Goal: Task Accomplishment & Management: Use online tool/utility

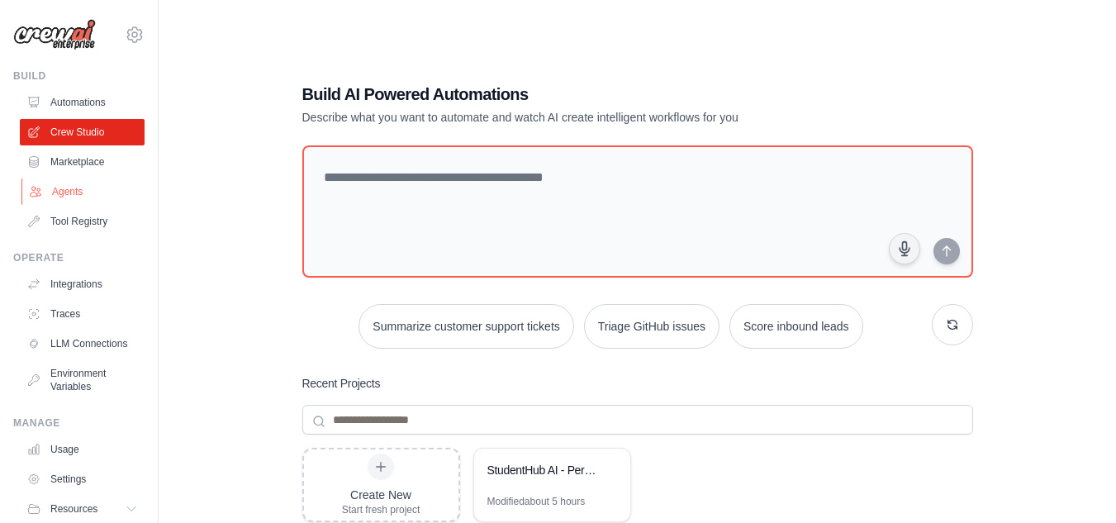
click at [83, 200] on link "Agents" at bounding box center [83, 192] width 125 height 26
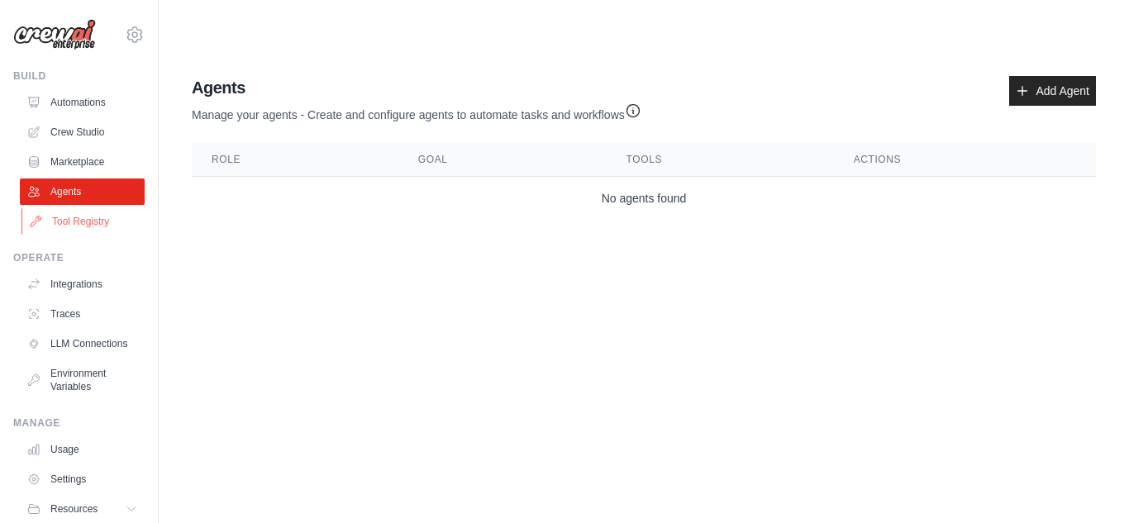
click at [82, 230] on link "Tool Registry" at bounding box center [83, 221] width 125 height 26
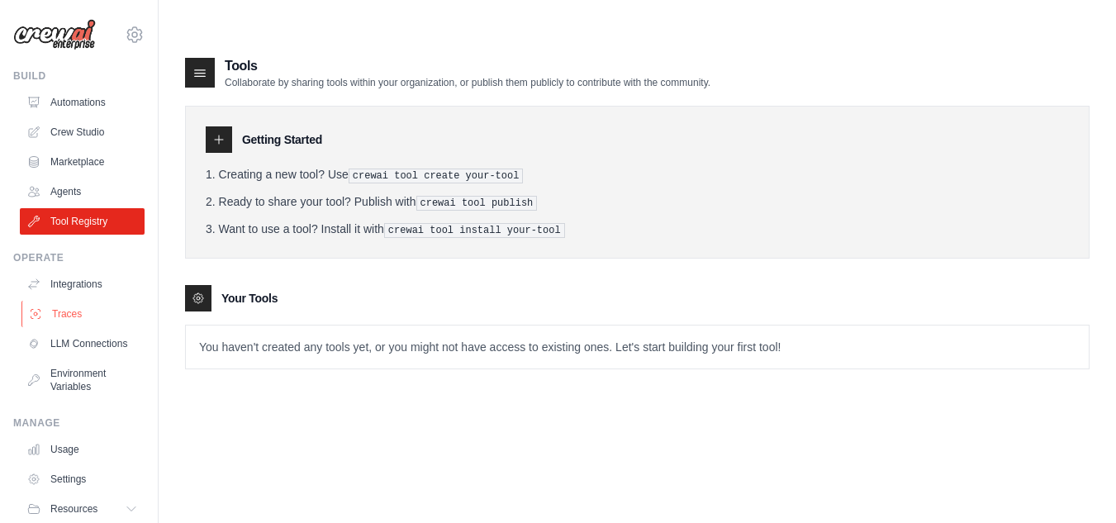
scroll to position [70, 0]
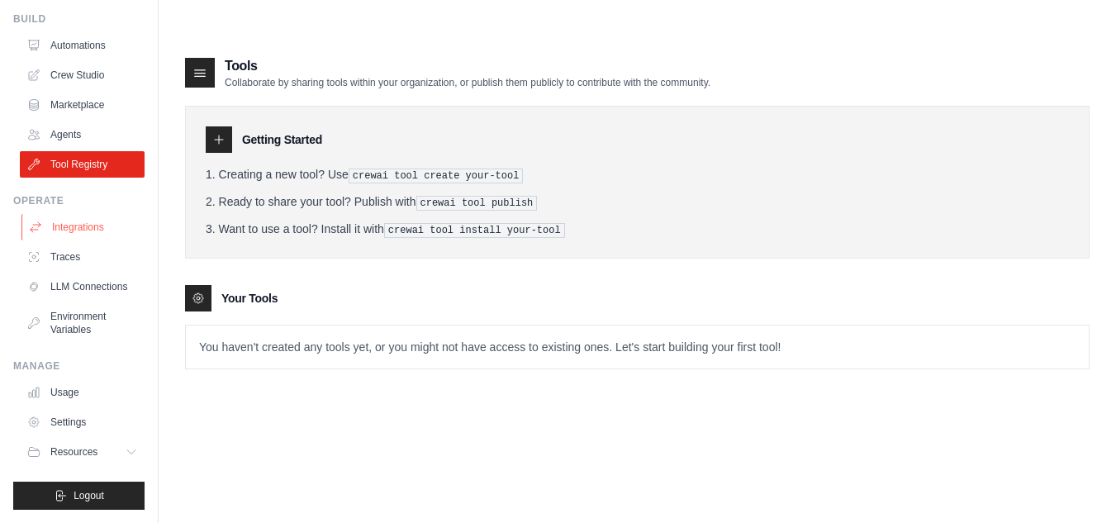
click at [80, 214] on link "Integrations" at bounding box center [83, 227] width 125 height 26
click at [76, 217] on link "Integrations" at bounding box center [83, 227] width 125 height 26
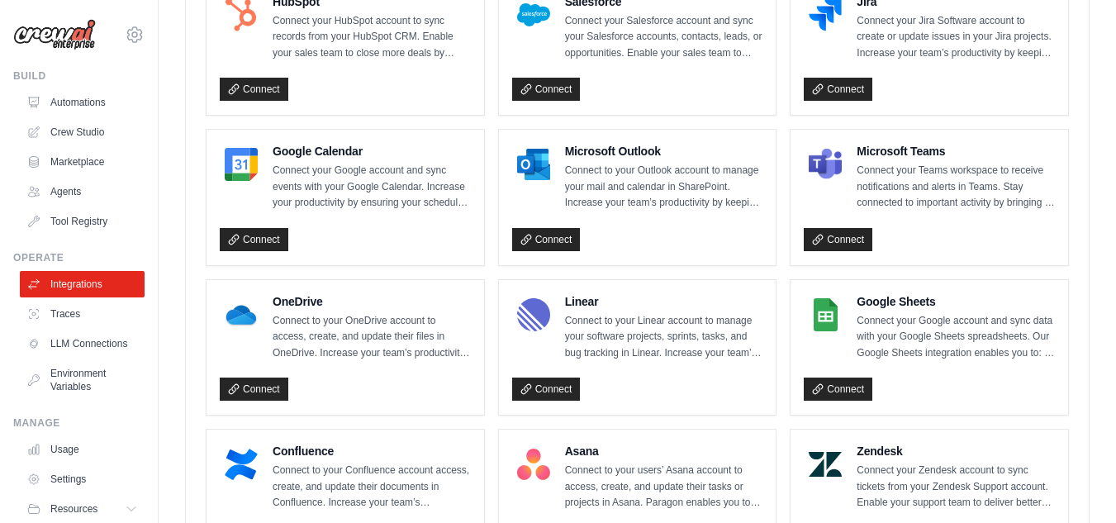
scroll to position [719, 0]
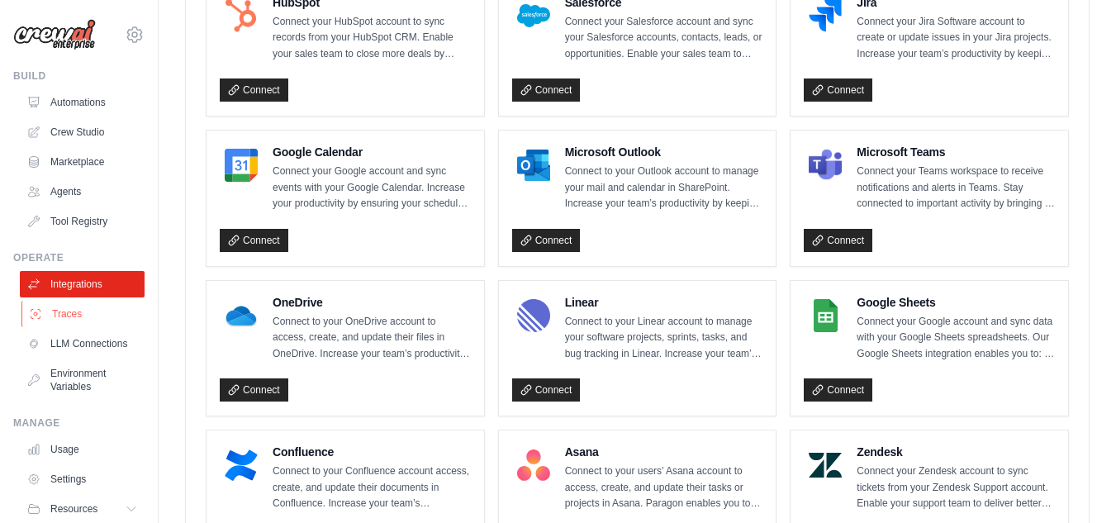
click at [76, 314] on link "Traces" at bounding box center [83, 314] width 125 height 26
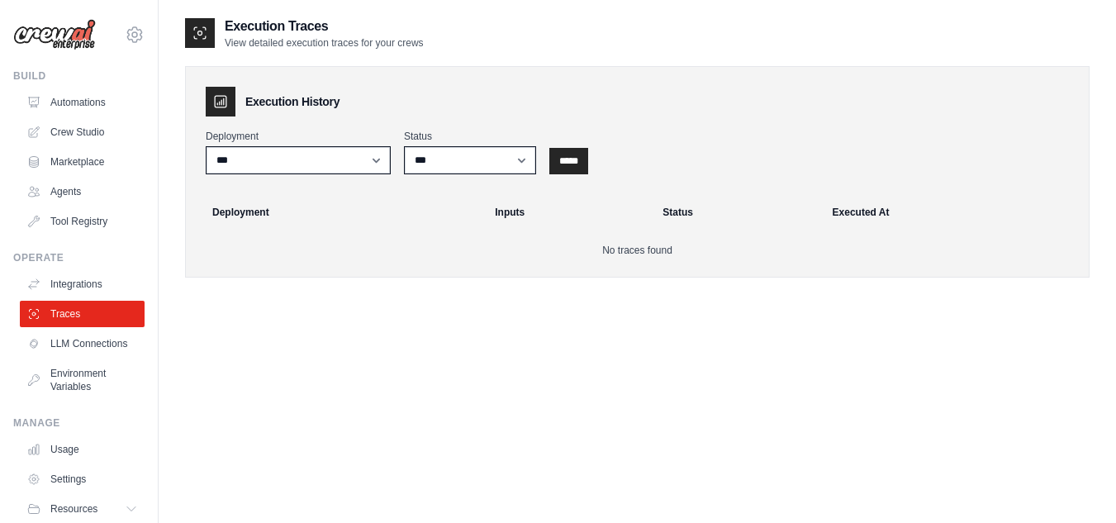
click at [79, 337] on link "LLM Connections" at bounding box center [82, 344] width 125 height 26
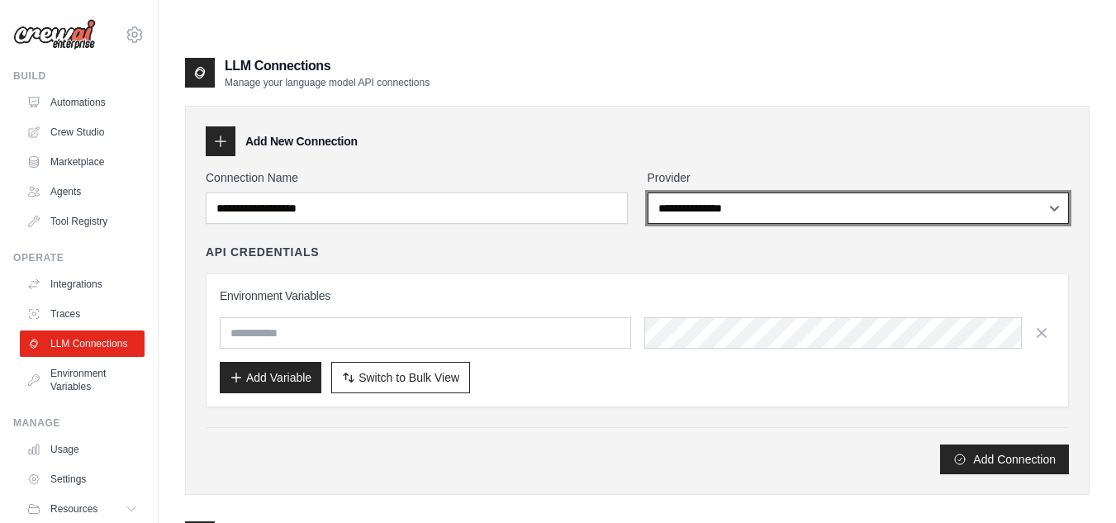
click at [775, 193] on select "**********" at bounding box center [859, 208] width 422 height 31
select select "******"
click at [648, 193] on select "**********" at bounding box center [859, 208] width 422 height 31
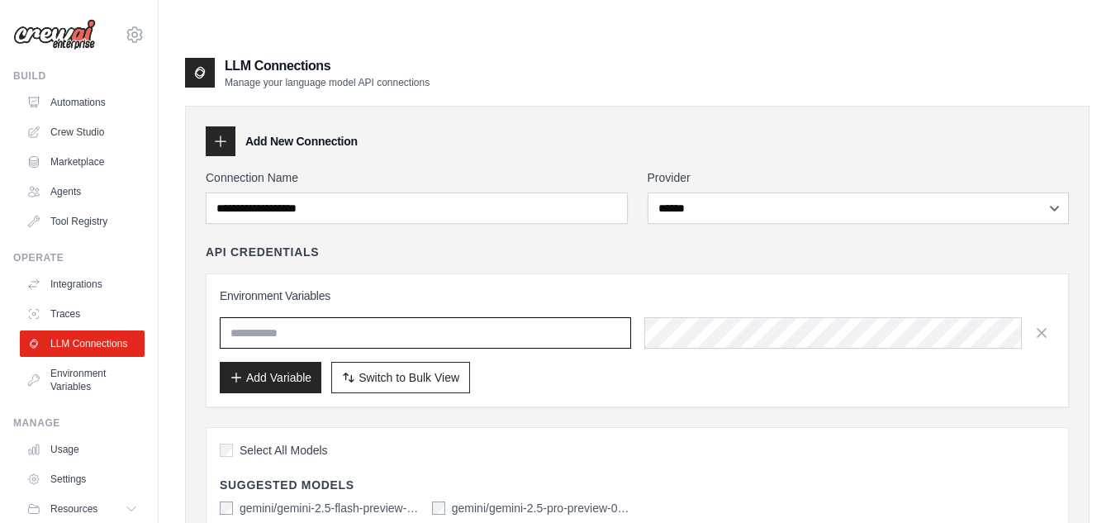
click at [579, 317] on input "text" at bounding box center [426, 332] width 412 height 31
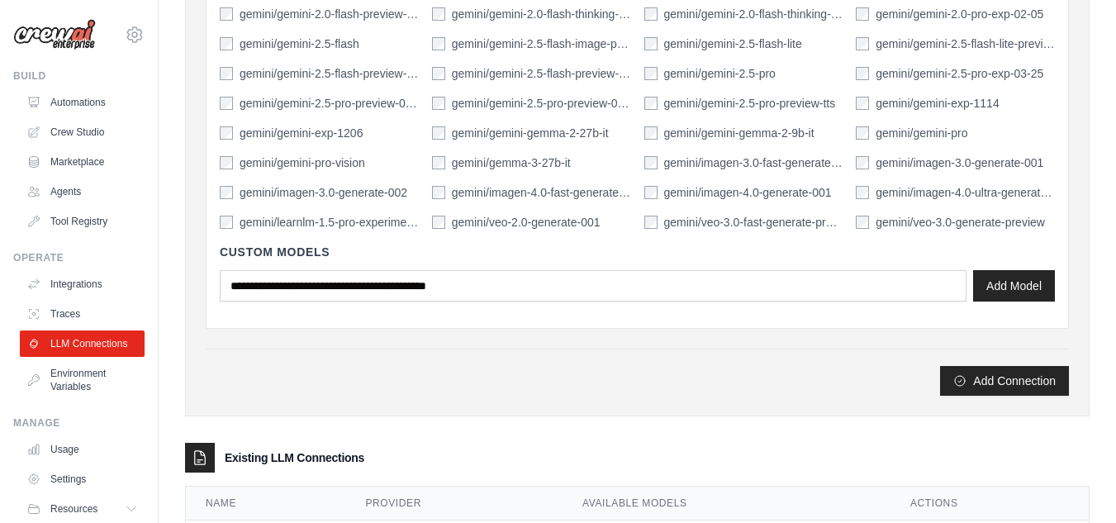
scroll to position [747, 0]
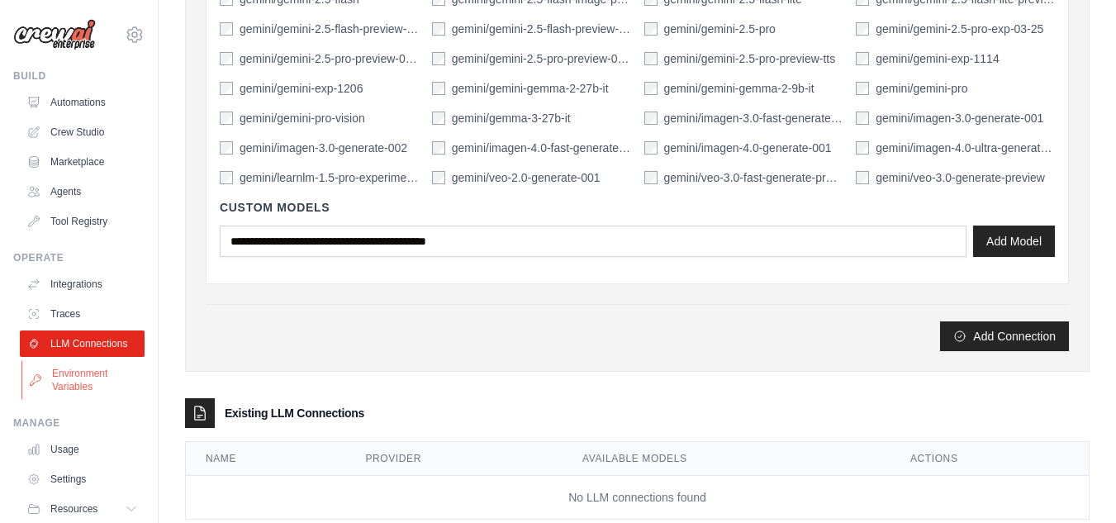
click at [72, 392] on link "Environment Variables" at bounding box center [83, 380] width 125 height 40
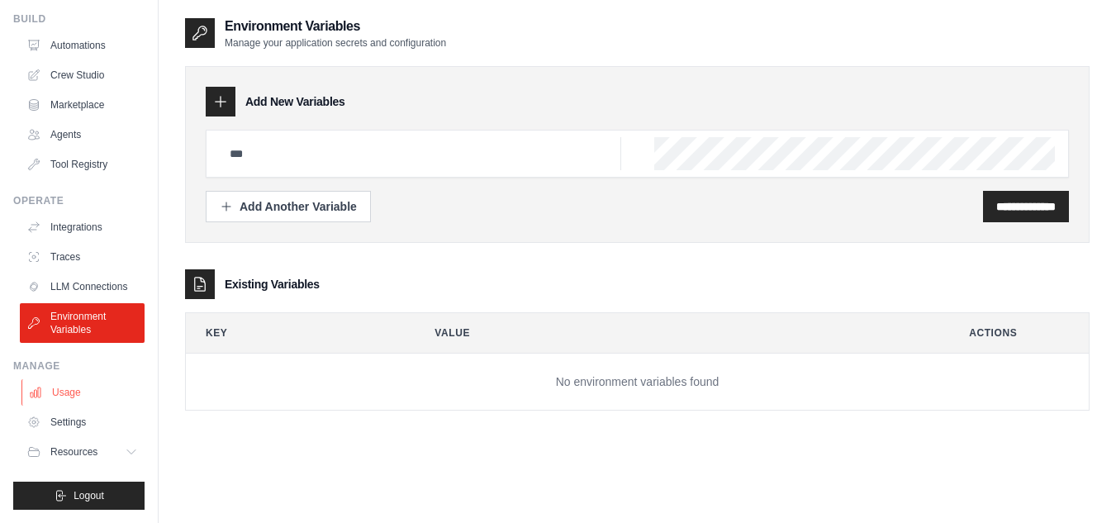
click at [83, 397] on link "Usage" at bounding box center [83, 392] width 125 height 26
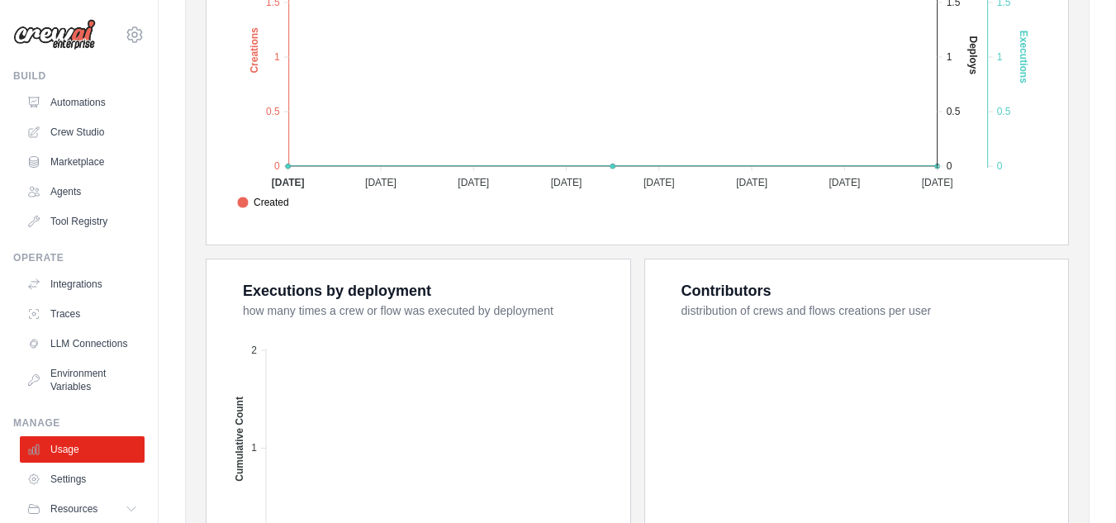
scroll to position [675, 0]
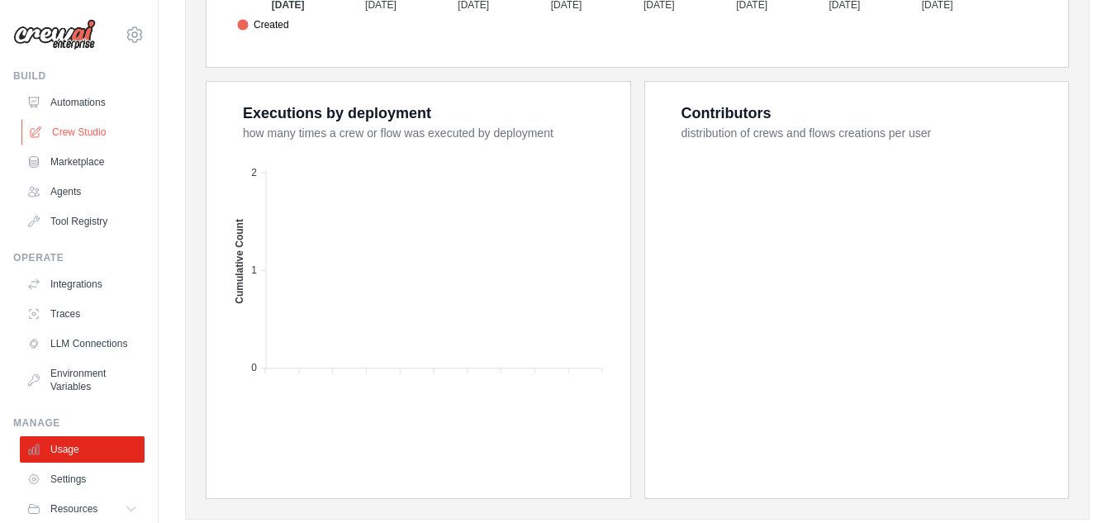
click at [93, 135] on link "Crew Studio" at bounding box center [83, 132] width 125 height 26
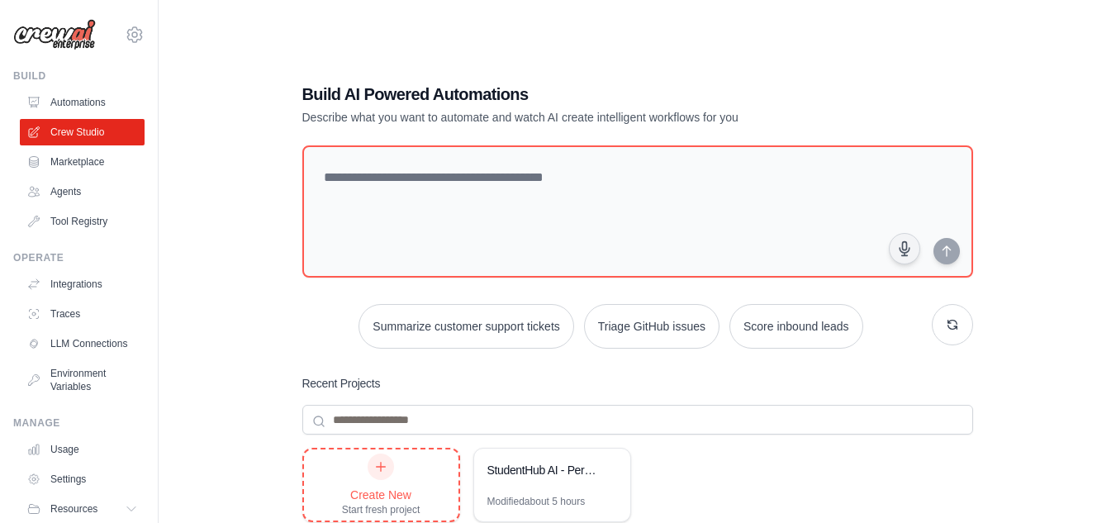
click at [392, 454] on div at bounding box center [381, 467] width 26 height 26
click at [403, 487] on div "Create New" at bounding box center [381, 495] width 79 height 17
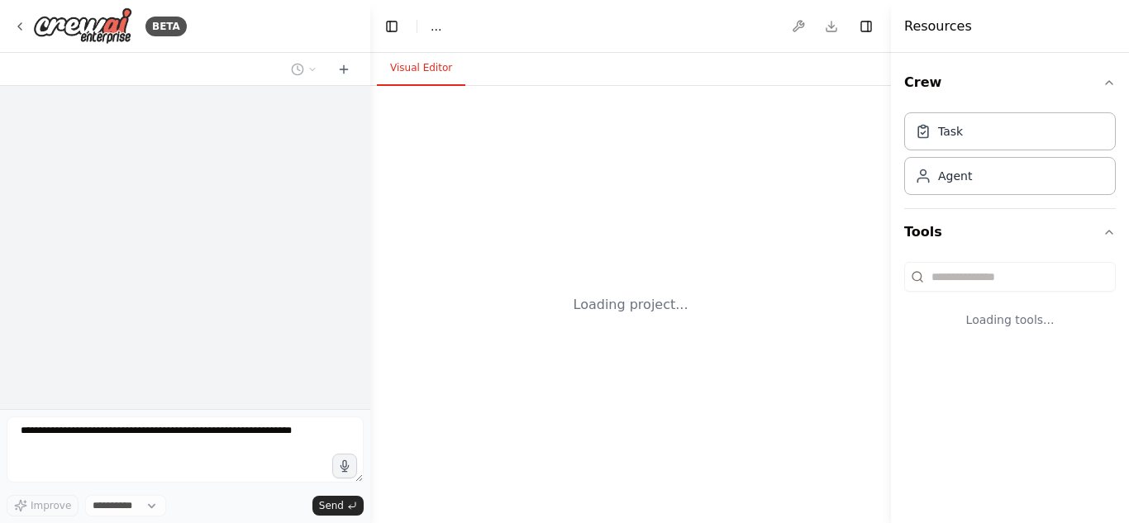
select select "****"
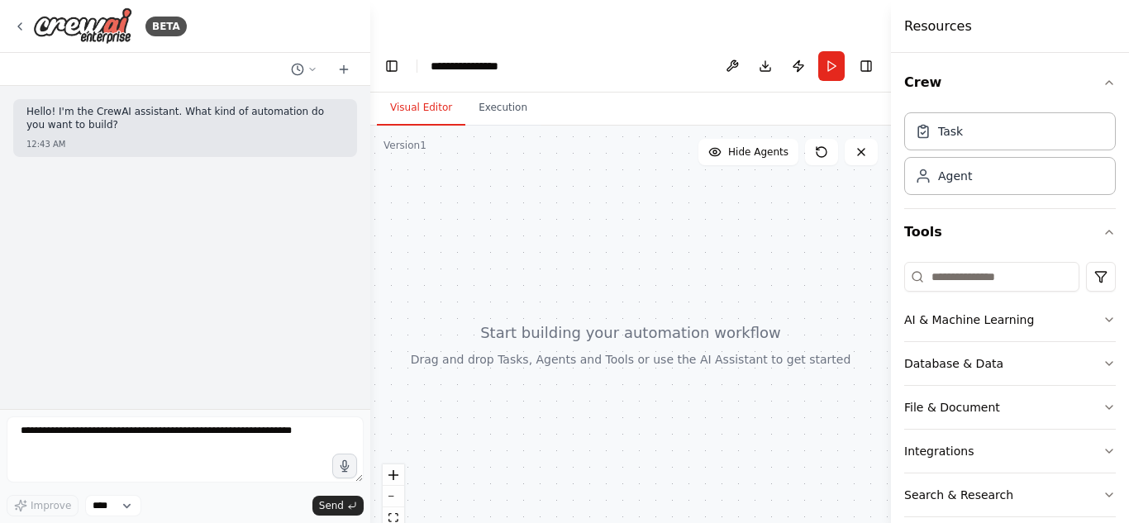
drag, startPoint x: 512, startPoint y: 326, endPoint x: 690, endPoint y: 361, distance: 181.8
click at [690, 361] on div at bounding box center [630, 344] width 521 height 437
click at [1105, 321] on div "Crew Task Agent Tools AI & Machine Learning Database & Data File & Document Int…" at bounding box center [1010, 288] width 238 height 470
click at [1102, 323] on icon "button" at bounding box center [1108, 319] width 13 height 13
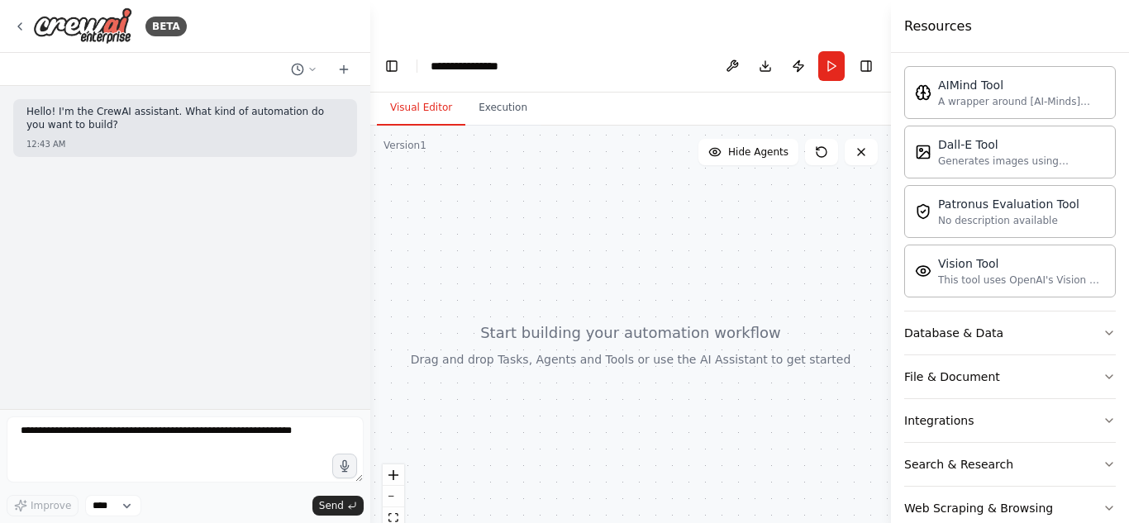
scroll to position [316, 0]
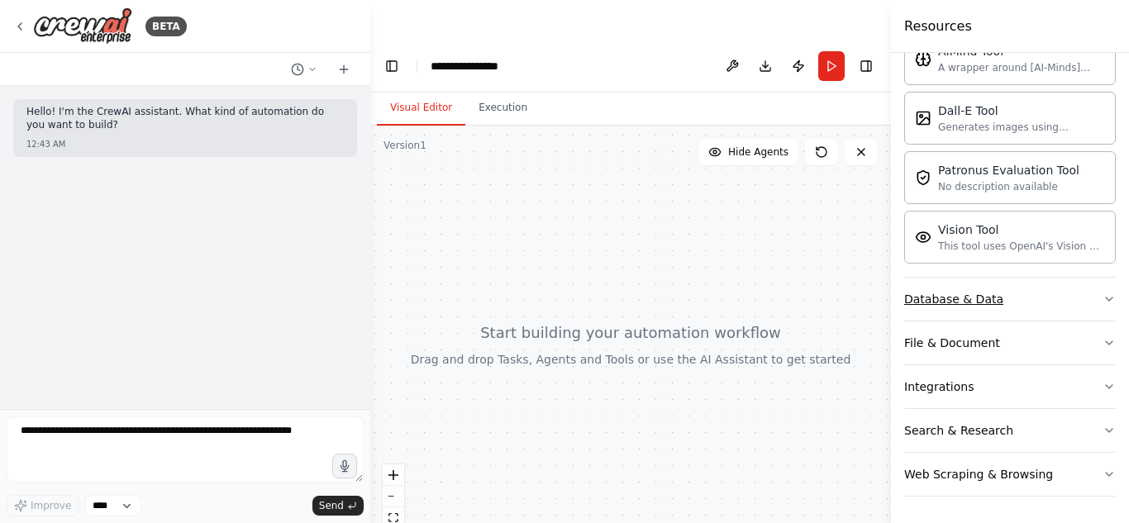
click at [1100, 307] on button "Database & Data" at bounding box center [1010, 299] width 212 height 43
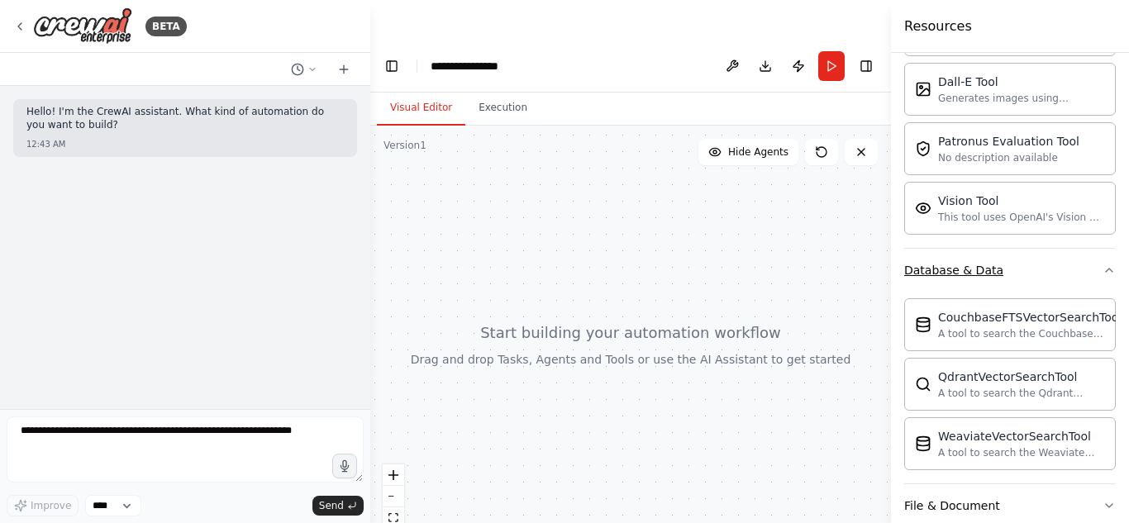
scroll to position [346, 0]
click at [1102, 264] on icon "button" at bounding box center [1108, 268] width 13 height 13
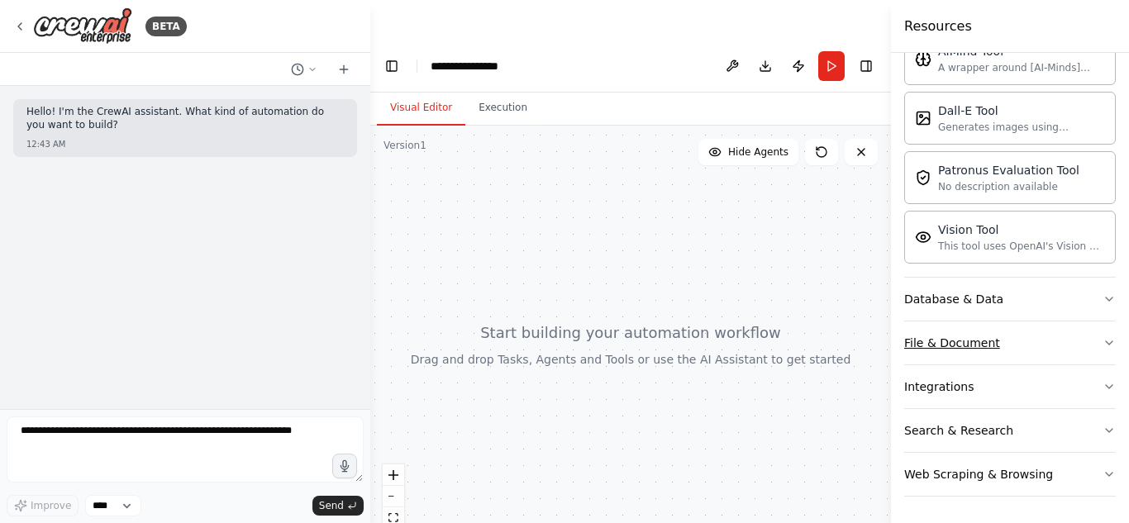
click at [1106, 344] on icon "button" at bounding box center [1109, 342] width 7 height 3
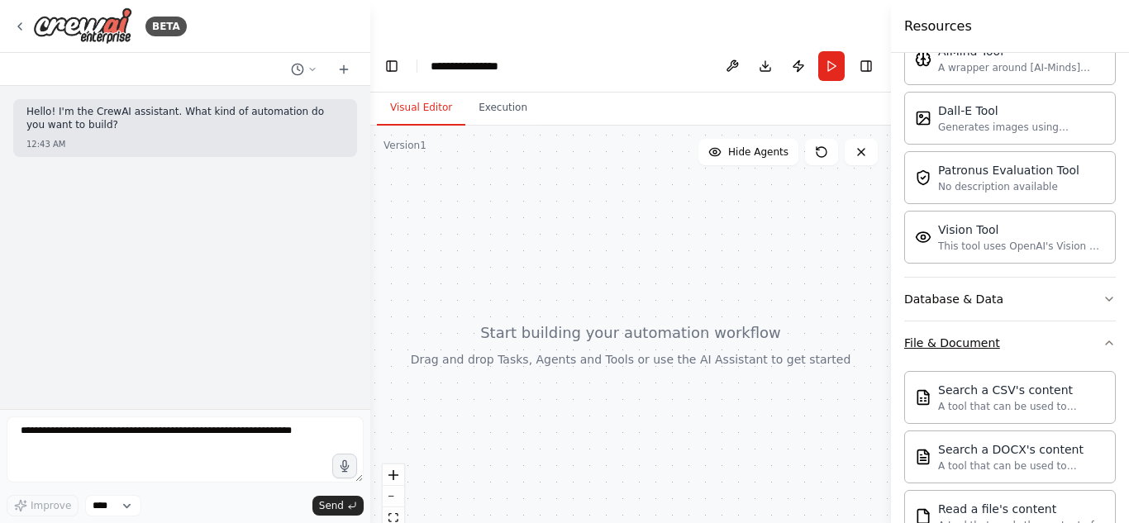
click at [1102, 344] on icon "button" at bounding box center [1108, 342] width 13 height 13
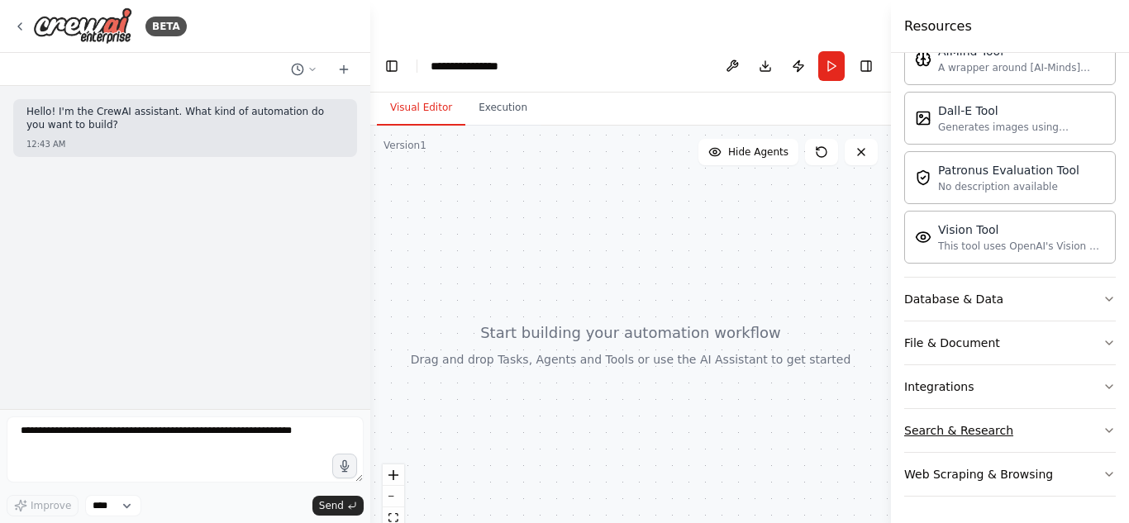
click at [1102, 439] on button "Search & Research" at bounding box center [1010, 430] width 212 height 43
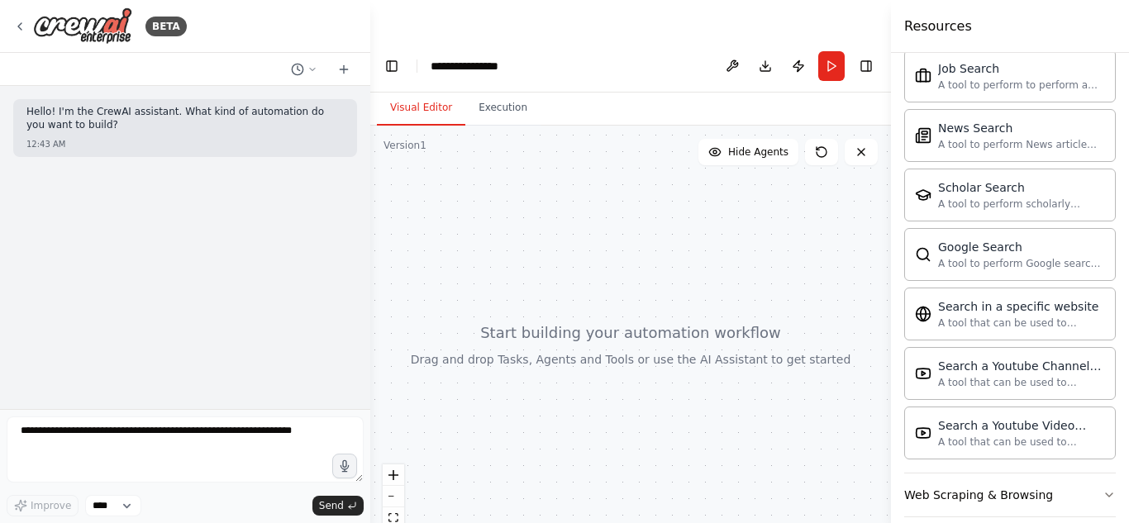
scroll to position [1162, 0]
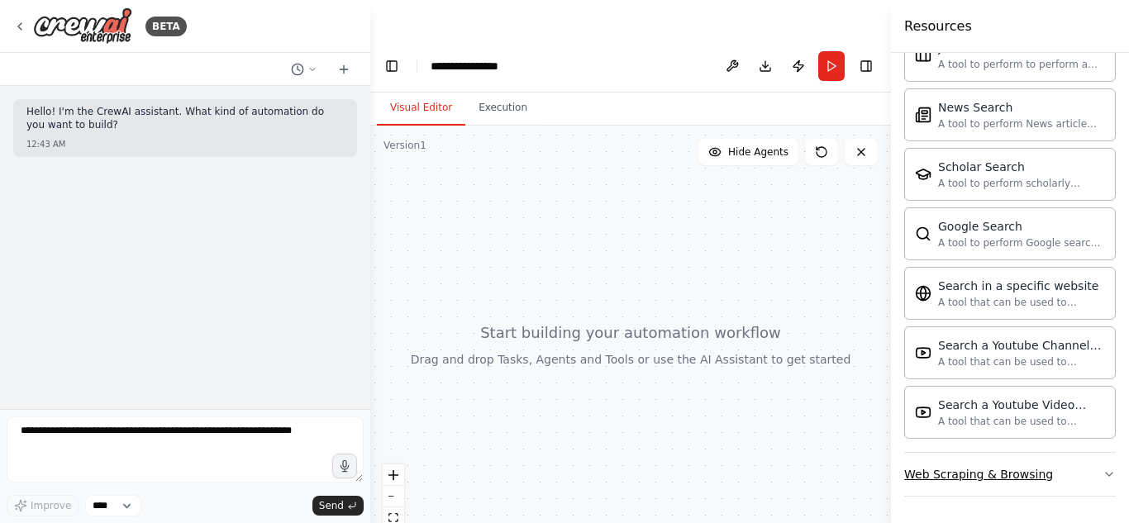
click at [1102, 471] on icon "button" at bounding box center [1108, 474] width 13 height 13
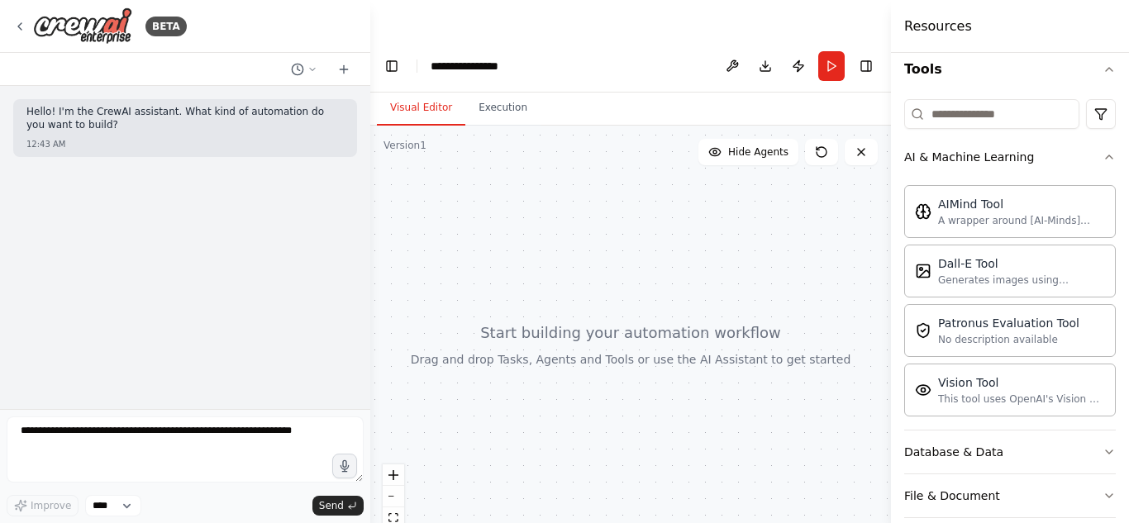
scroll to position [0, 0]
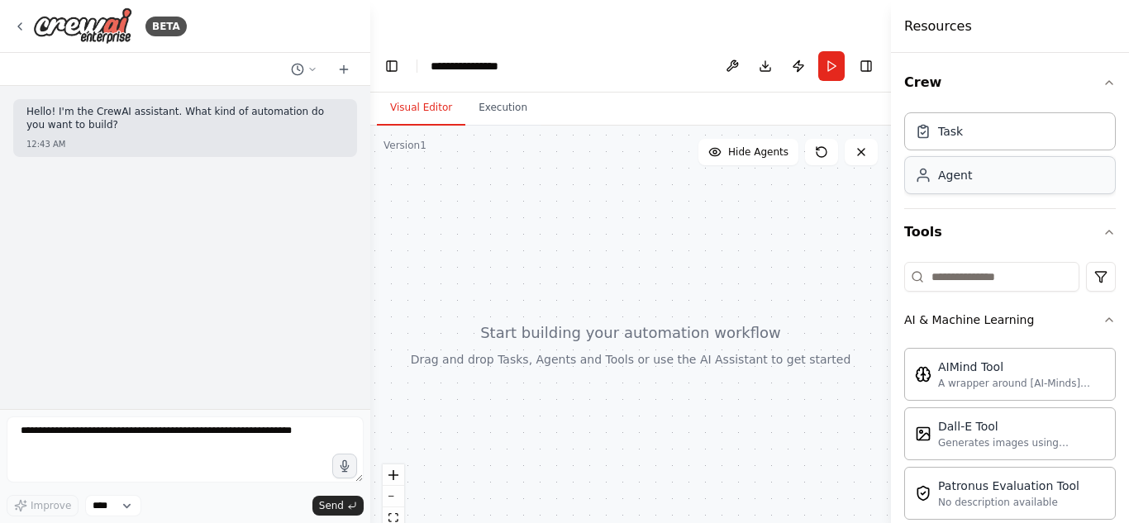
click at [980, 186] on div "Agent" at bounding box center [1010, 175] width 212 height 38
